Goal: Task Accomplishment & Management: Use online tool/utility

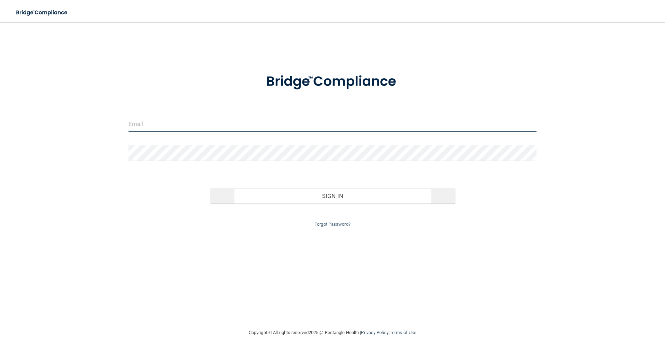
type input "[EMAIL_ADDRESS][DOMAIN_NAME]"
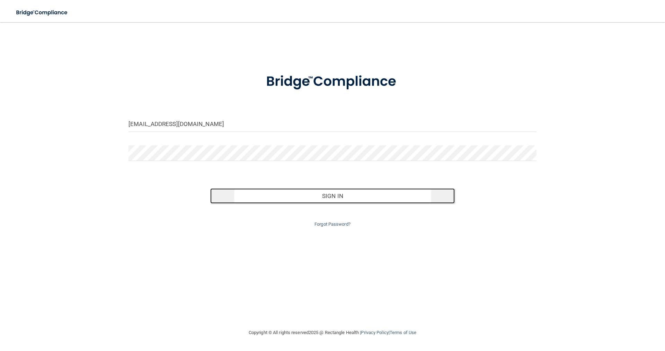
click at [341, 200] on button "Sign In" at bounding box center [332, 195] width 245 height 15
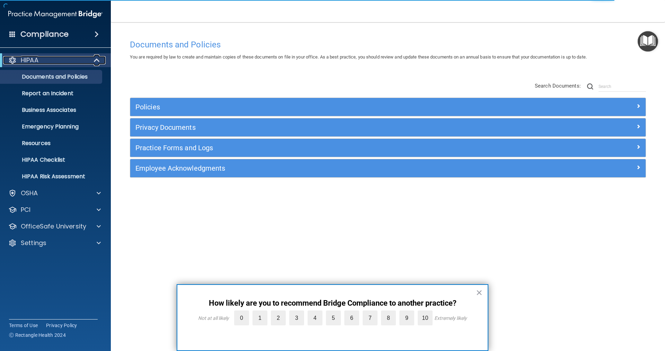
click at [98, 61] on span at bounding box center [98, 60] width 6 height 8
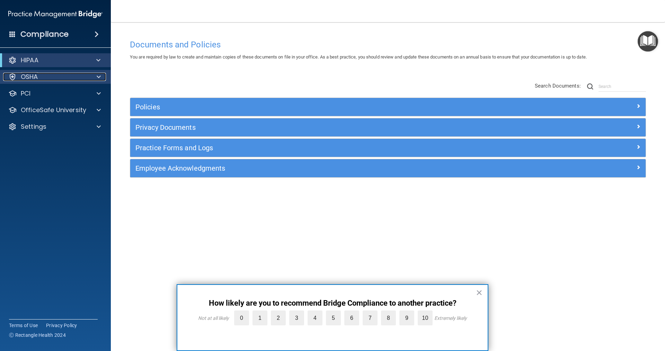
click at [97, 79] on span at bounding box center [99, 77] width 4 height 8
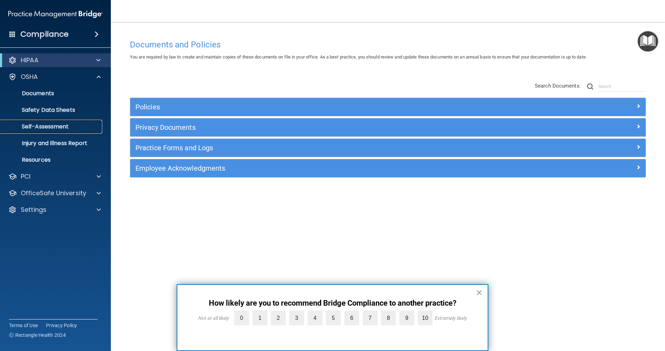
click at [65, 126] on p "Self-Assessment" at bounding box center [52, 126] width 95 height 7
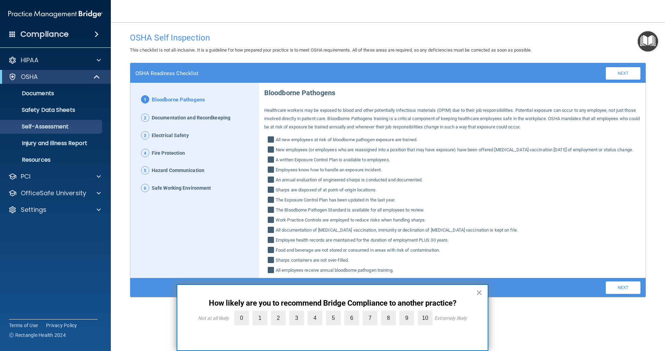
click at [480, 294] on button "×" at bounding box center [479, 292] width 7 height 11
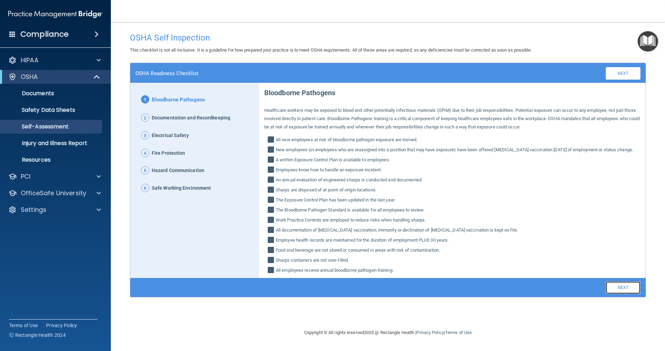
click at [618, 294] on link "Next" at bounding box center [623, 288] width 35 height 12
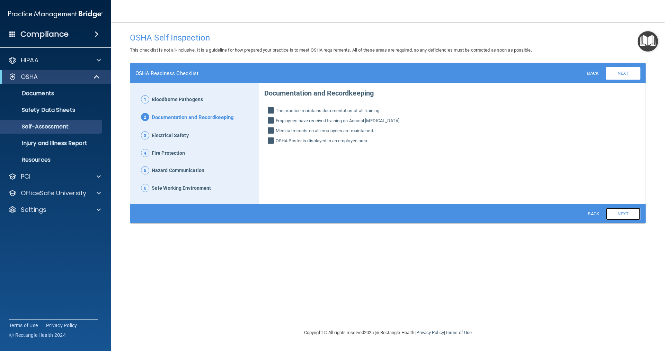
click at [611, 214] on link "Next" at bounding box center [623, 214] width 35 height 12
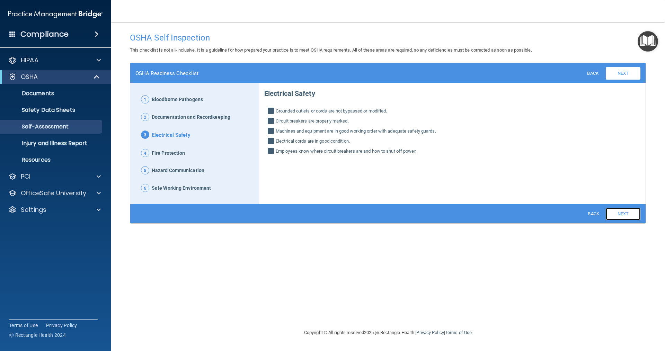
click at [611, 214] on link "Next" at bounding box center [623, 214] width 35 height 12
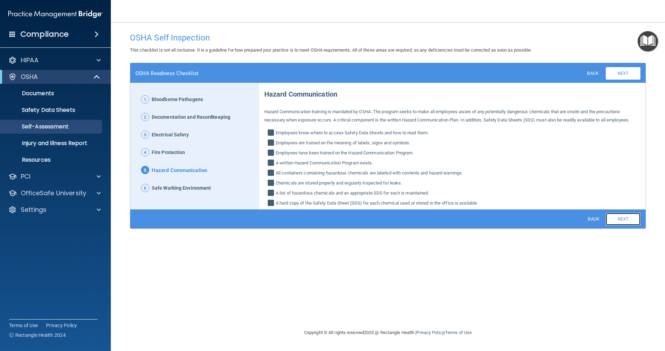
click at [611, 214] on link "Next" at bounding box center [623, 219] width 35 height 12
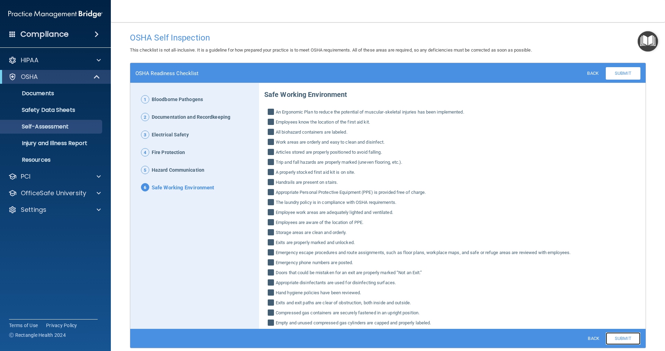
click at [621, 338] on link "Submit" at bounding box center [623, 338] width 35 height 12
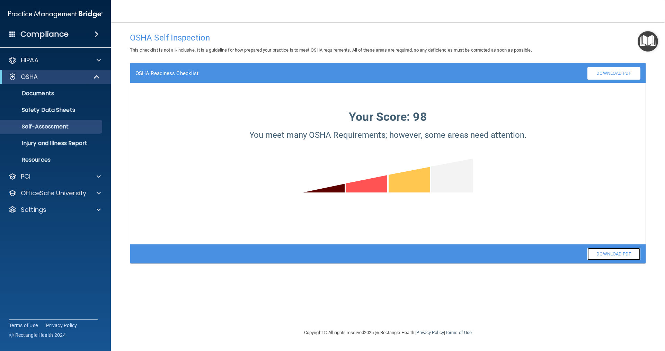
click at [613, 255] on link "Download PDF" at bounding box center [613, 254] width 53 height 12
